Goal: Task Accomplishment & Management: Manage account settings

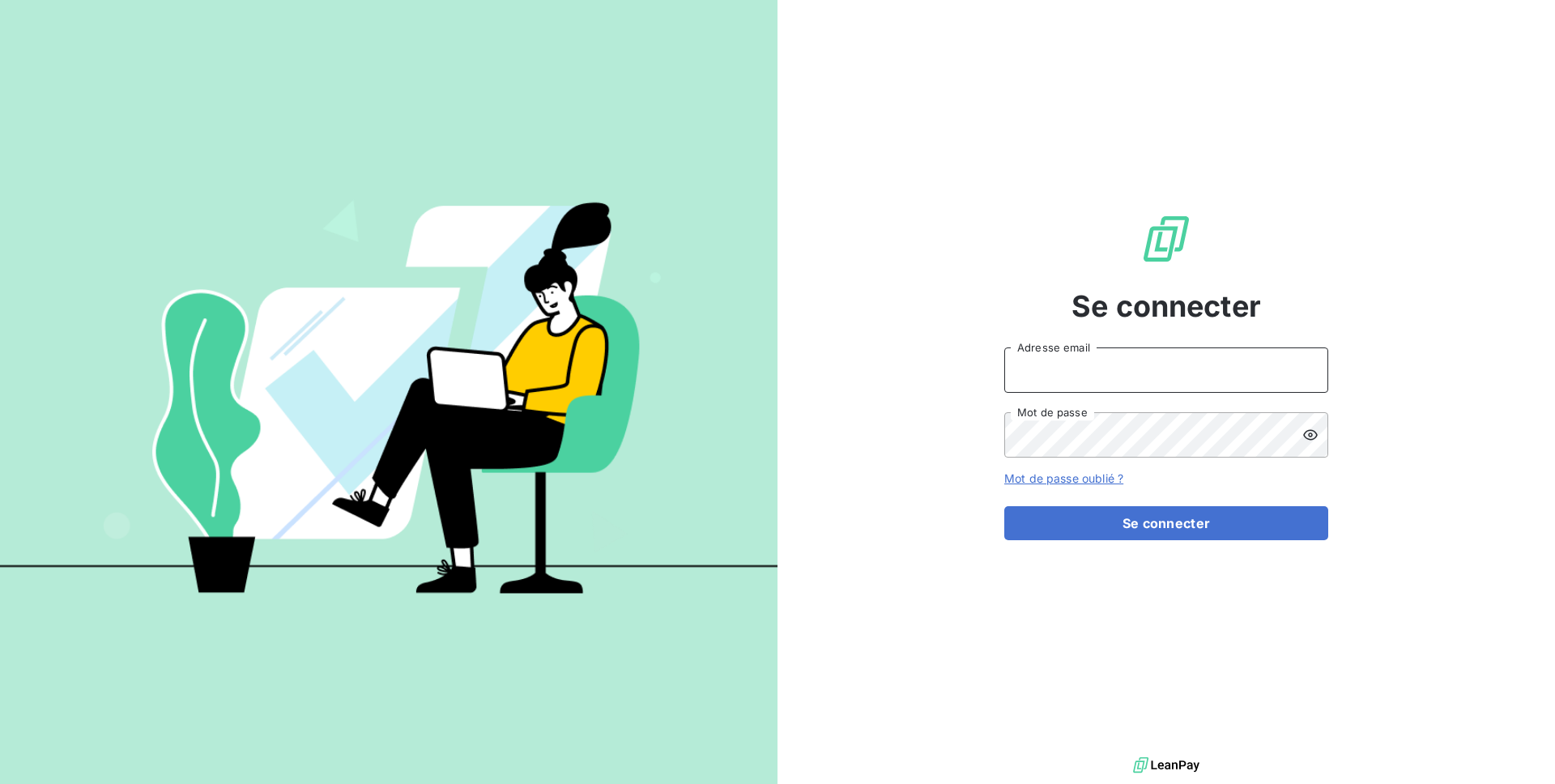
click at [1009, 360] on input "Adresse email" at bounding box center [1167, 370] width 324 height 46
type input "admin@visiperf"
click at [1005, 506] on button "Se connecter" at bounding box center [1167, 523] width 324 height 34
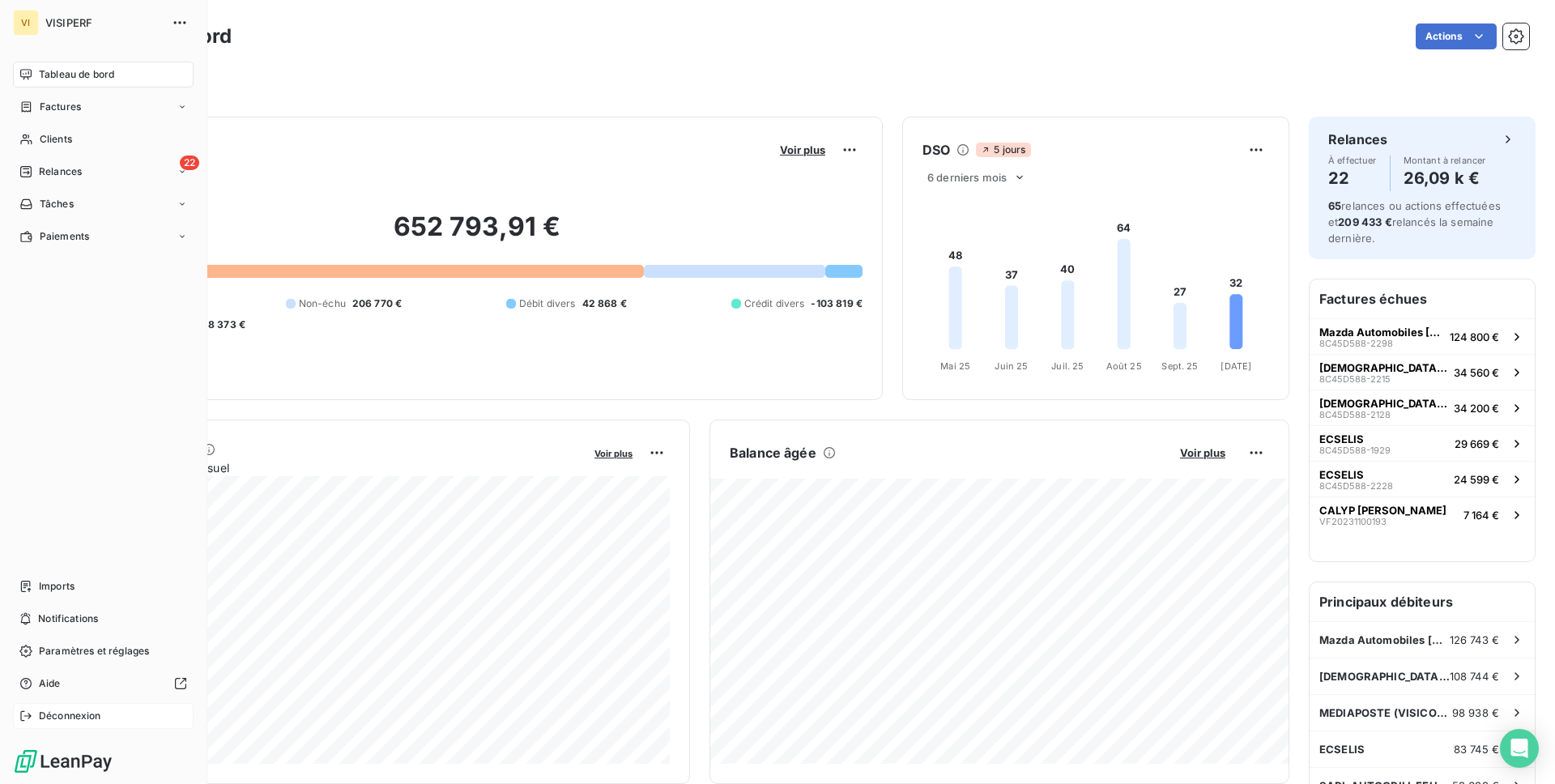
click at [51, 709] on span "Déconnexion" at bounding box center [70, 715] width 62 height 14
